Goal: Task Accomplishment & Management: Manage account settings

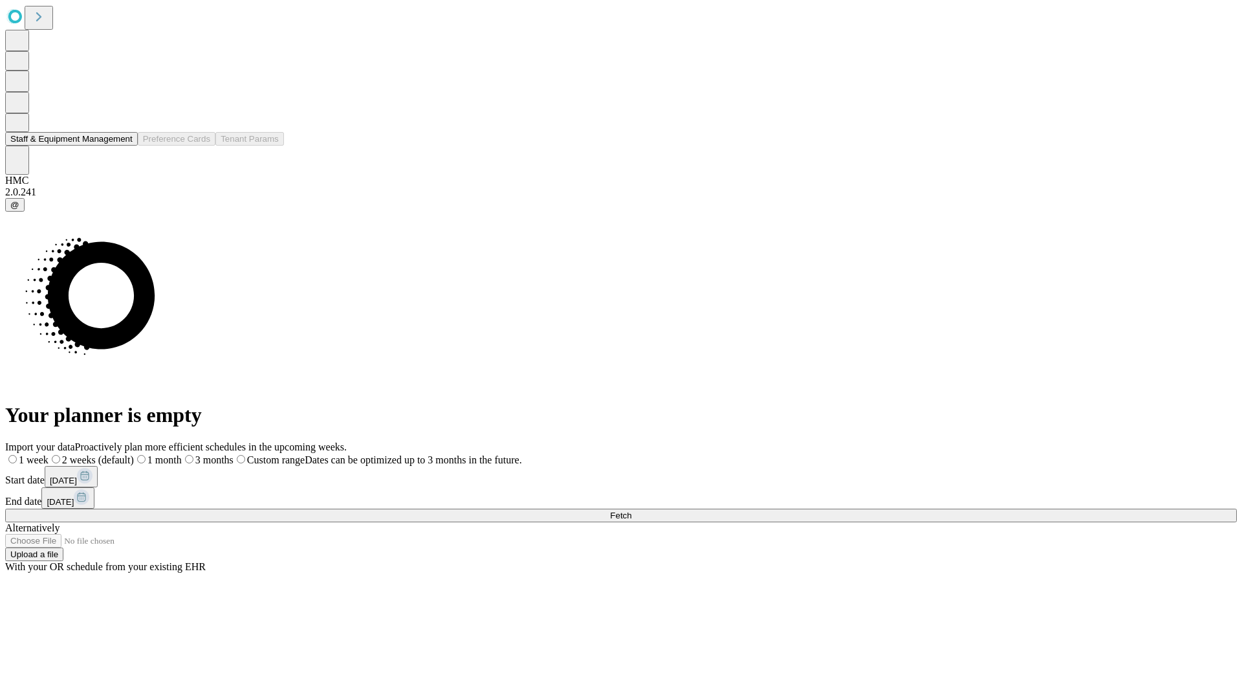
click at [124, 146] on button "Staff & Equipment Management" at bounding box center [71, 139] width 133 height 14
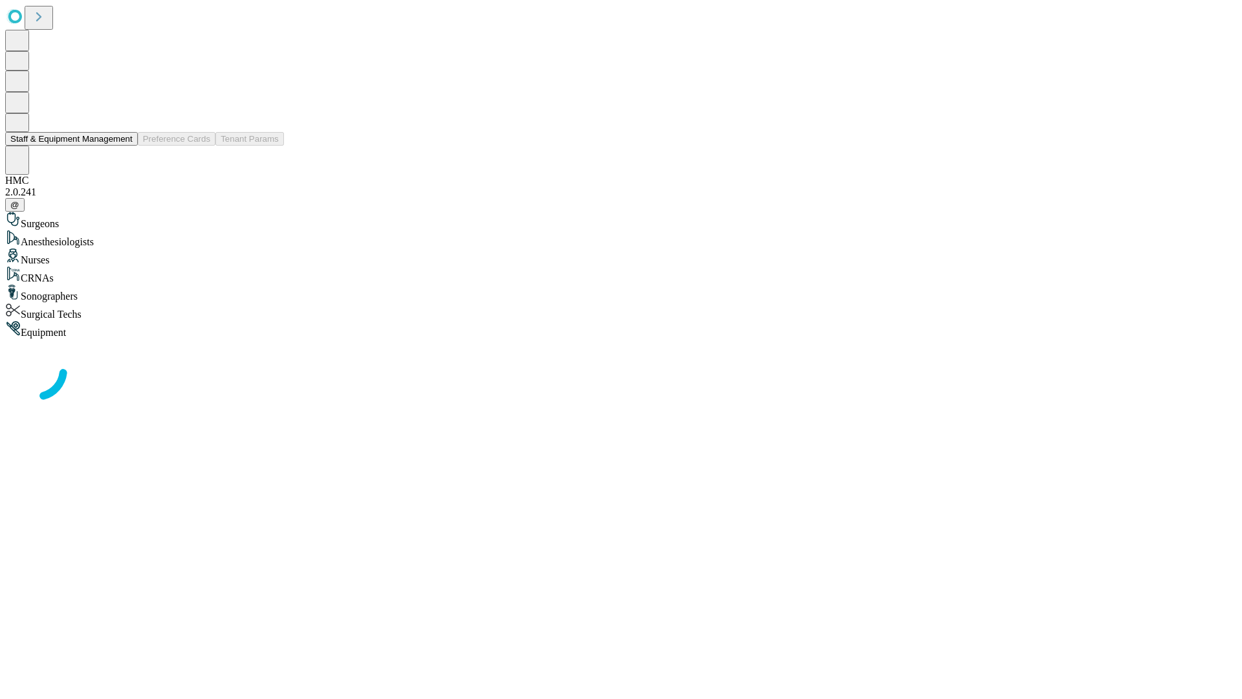
click at [124, 146] on button "Staff & Equipment Management" at bounding box center [71, 139] width 133 height 14
